Goal: Share content: Share content

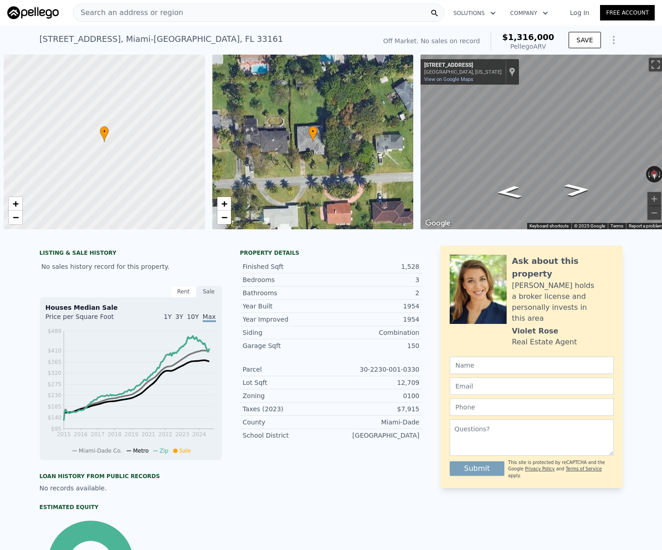
drag, startPoint x: 0, startPoint y: 0, endPoint x: 199, endPoint y: 12, distance: 198.9
click at [199, 12] on div "Search an address or region" at bounding box center [258, 13] width 371 height 18
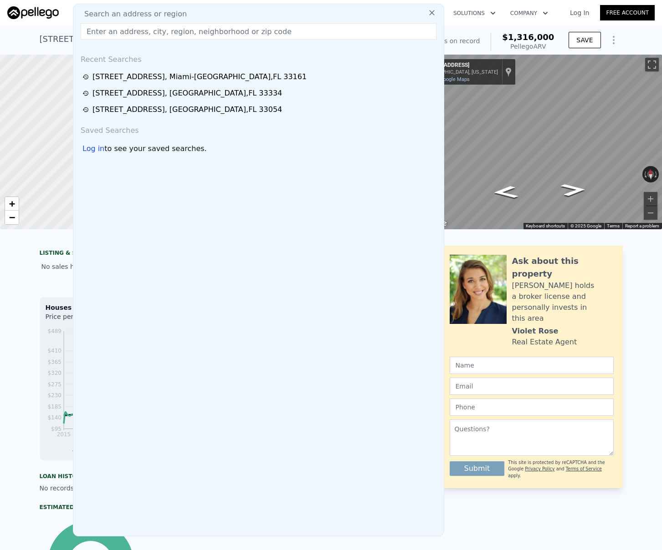
click at [199, 12] on div "Search an address or region" at bounding box center [258, 14] width 363 height 11
type input "1984"
checkbox input "false"
type input "$ 1,312,000"
type input "$ 29,998"
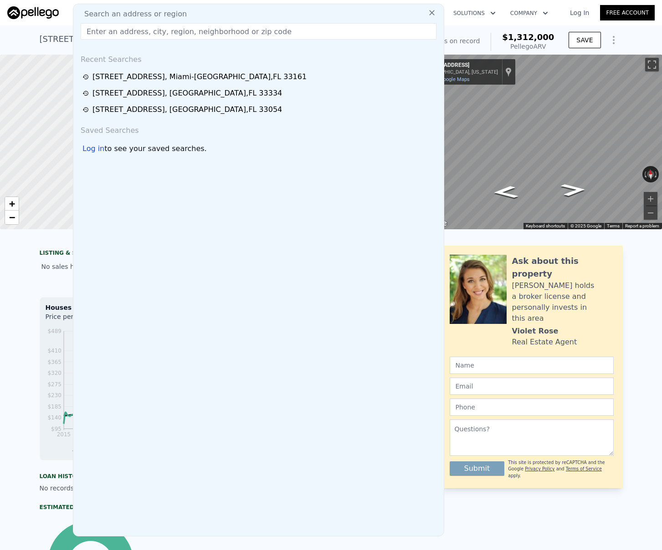
click at [204, 31] on input "text" at bounding box center [259, 31] width 356 height 16
paste input "[STREET_ADDRESS]"
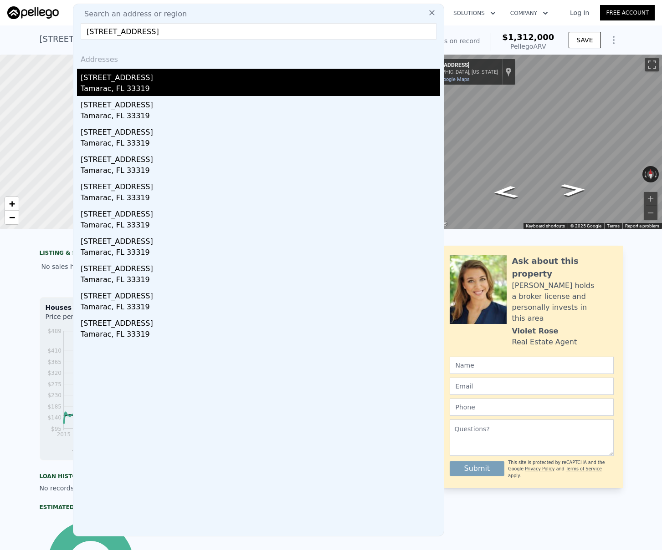
type input "[STREET_ADDRESS]"
click at [204, 83] on div "[STREET_ADDRESS]" at bounding box center [260, 76] width 359 height 15
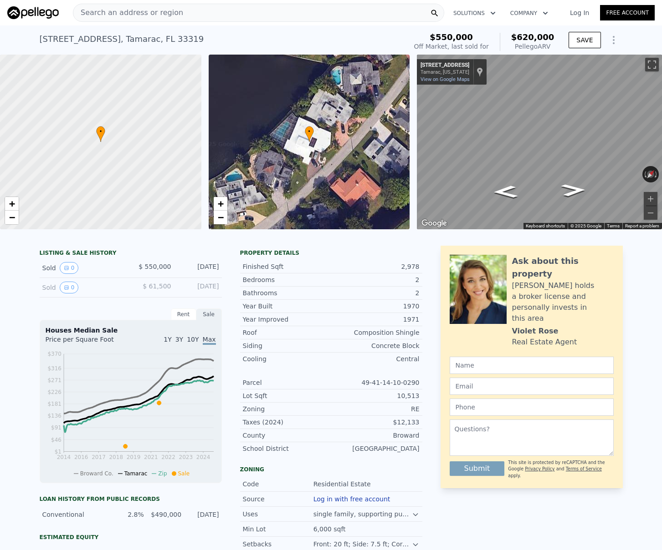
click at [613, 39] on icon "Show Options" at bounding box center [613, 39] width 1 height 7
click at [562, 77] on div "Share Analysis" at bounding box center [571, 82] width 102 height 18
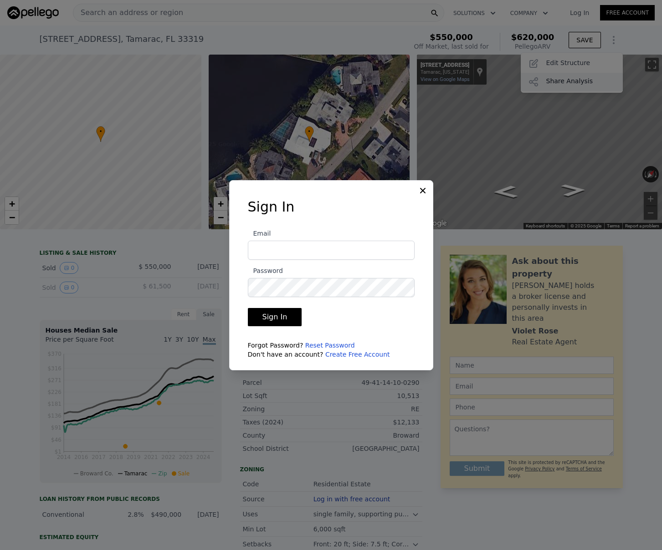
type input "[EMAIL_ADDRESS][DOMAIN_NAME]"
click at [279, 319] on button "Sign In" at bounding box center [275, 317] width 54 height 18
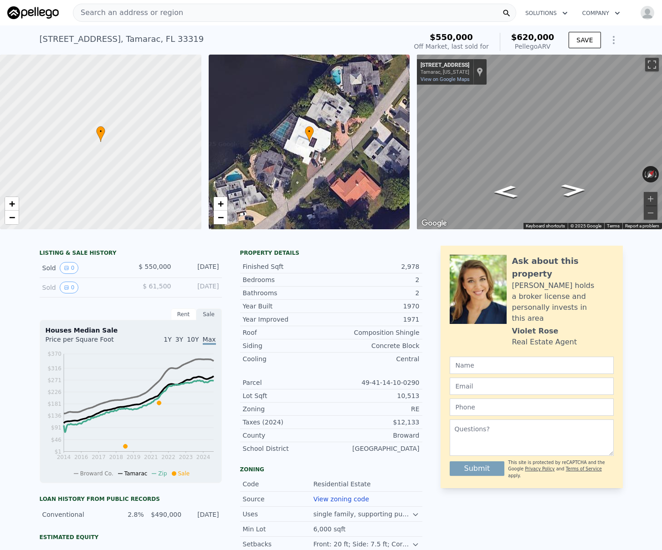
click at [612, 39] on icon "Show Options" at bounding box center [613, 40] width 11 height 11
click at [578, 78] on div "Share Analysis" at bounding box center [571, 82] width 102 height 18
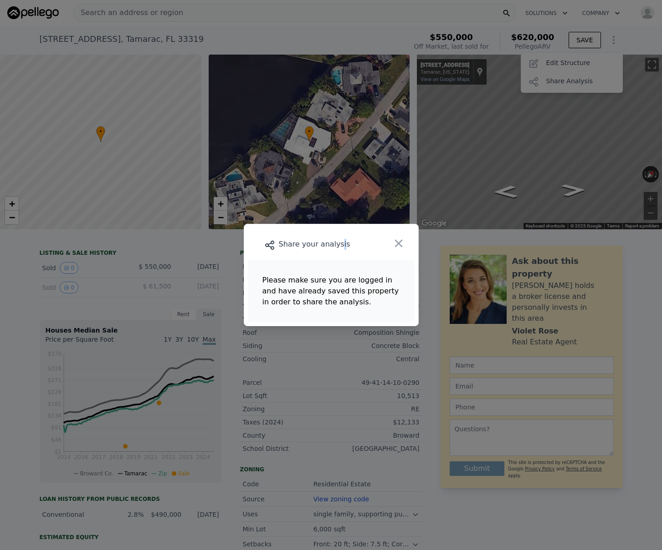
click at [339, 244] on div "Share your analysis" at bounding box center [314, 244] width 133 height 13
click at [402, 245] on icon "button" at bounding box center [398, 243] width 13 height 13
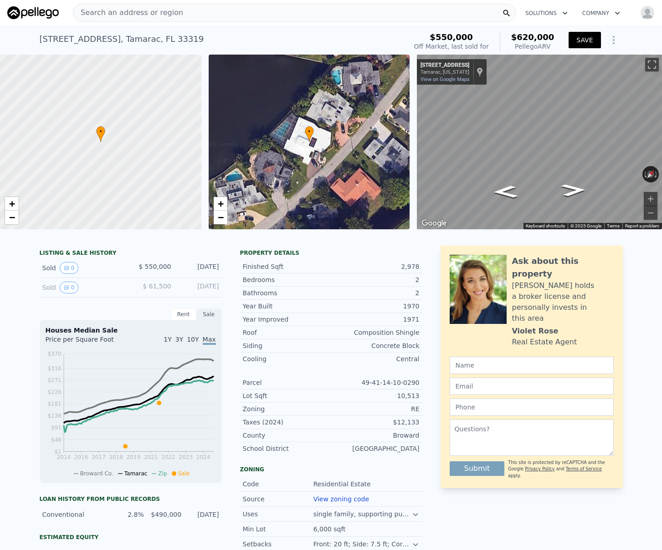
click at [587, 39] on button "SAVE" at bounding box center [584, 40] width 32 height 16
click at [611, 37] on icon "Show Options" at bounding box center [613, 40] width 11 height 11
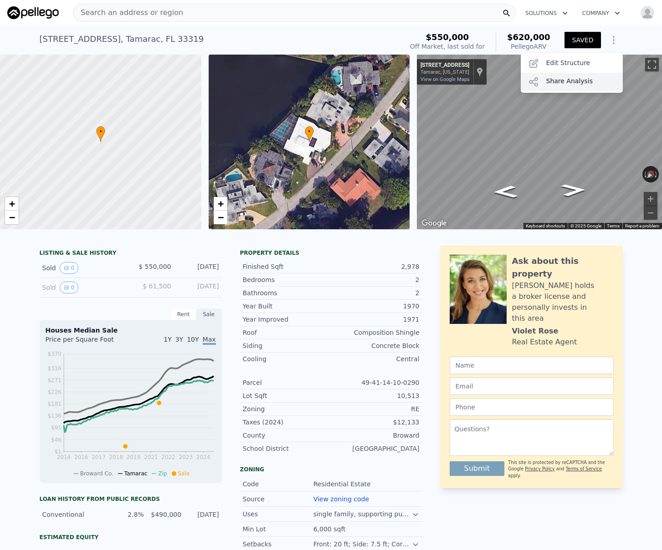
click at [587, 78] on div "Share Analysis" at bounding box center [571, 82] width 102 height 18
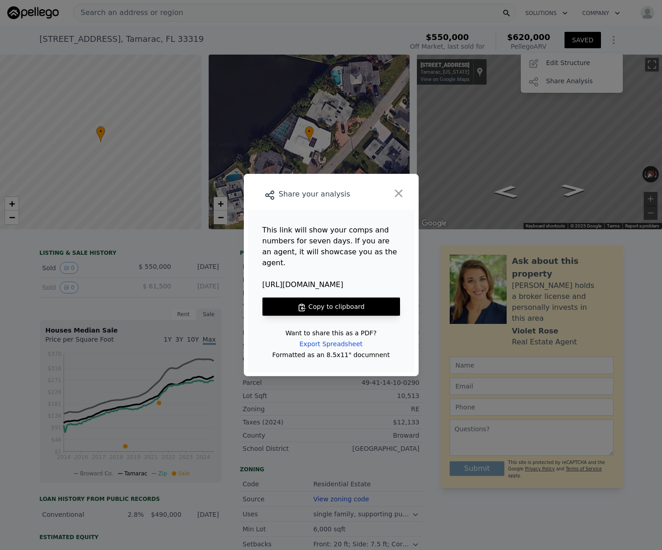
click at [348, 331] on div "Want to share this as a PDF?" at bounding box center [330, 333] width 91 height 5
click at [343, 337] on div "Export Spreadsheet" at bounding box center [330, 344] width 77 height 16
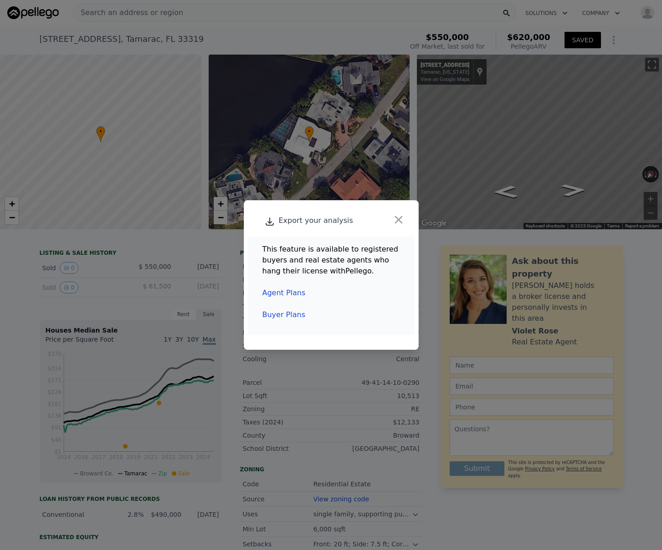
click at [284, 295] on link "Agent Plans" at bounding box center [283, 293] width 43 height 9
click at [289, 295] on link "Agent Plans" at bounding box center [283, 293] width 43 height 9
click at [399, 218] on icon "button" at bounding box center [398, 220] width 13 height 13
